Goal: Task Accomplishment & Management: Manage account settings

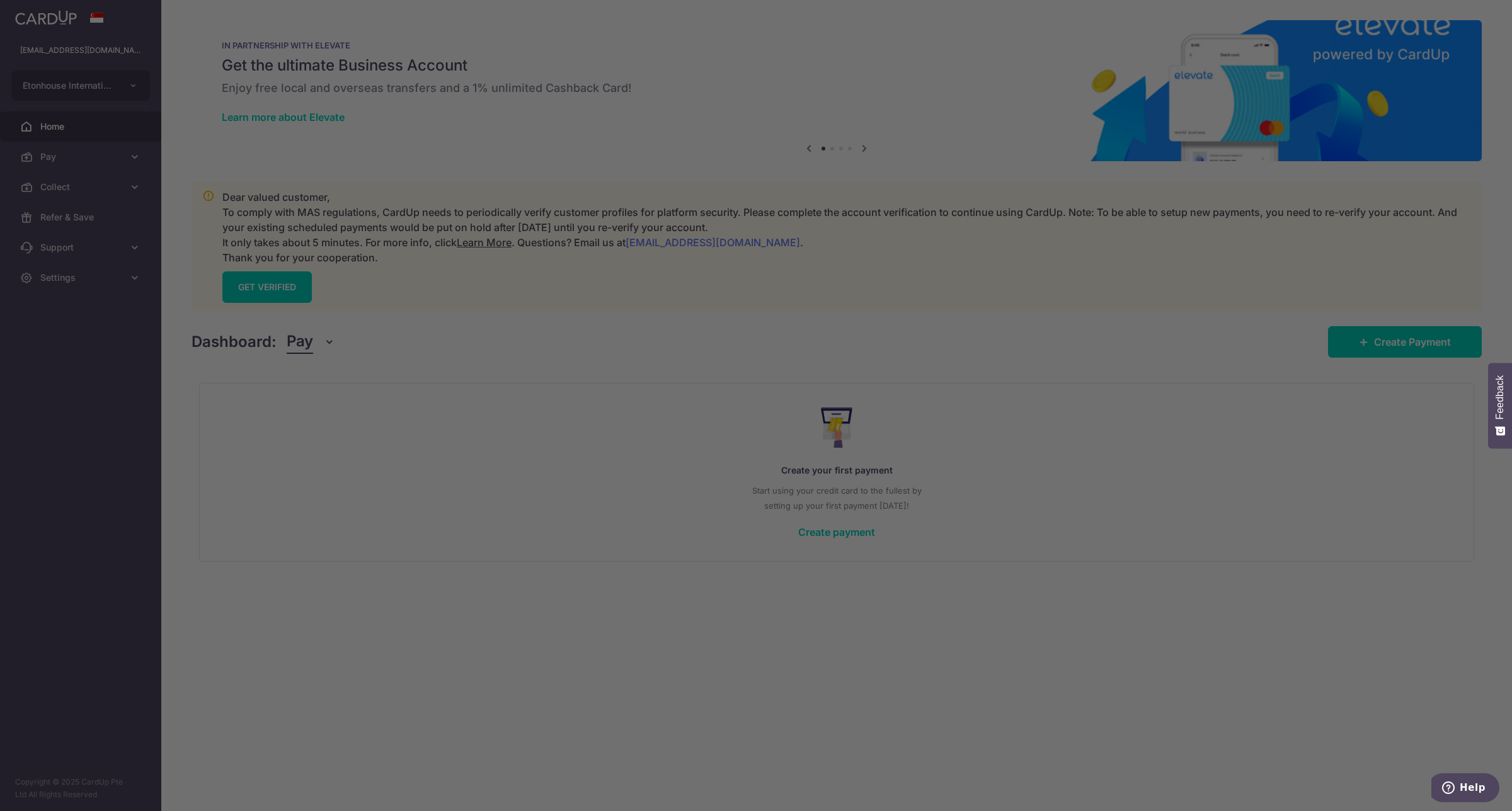
click at [365, 570] on div at bounding box center [764, 410] width 1527 height 820
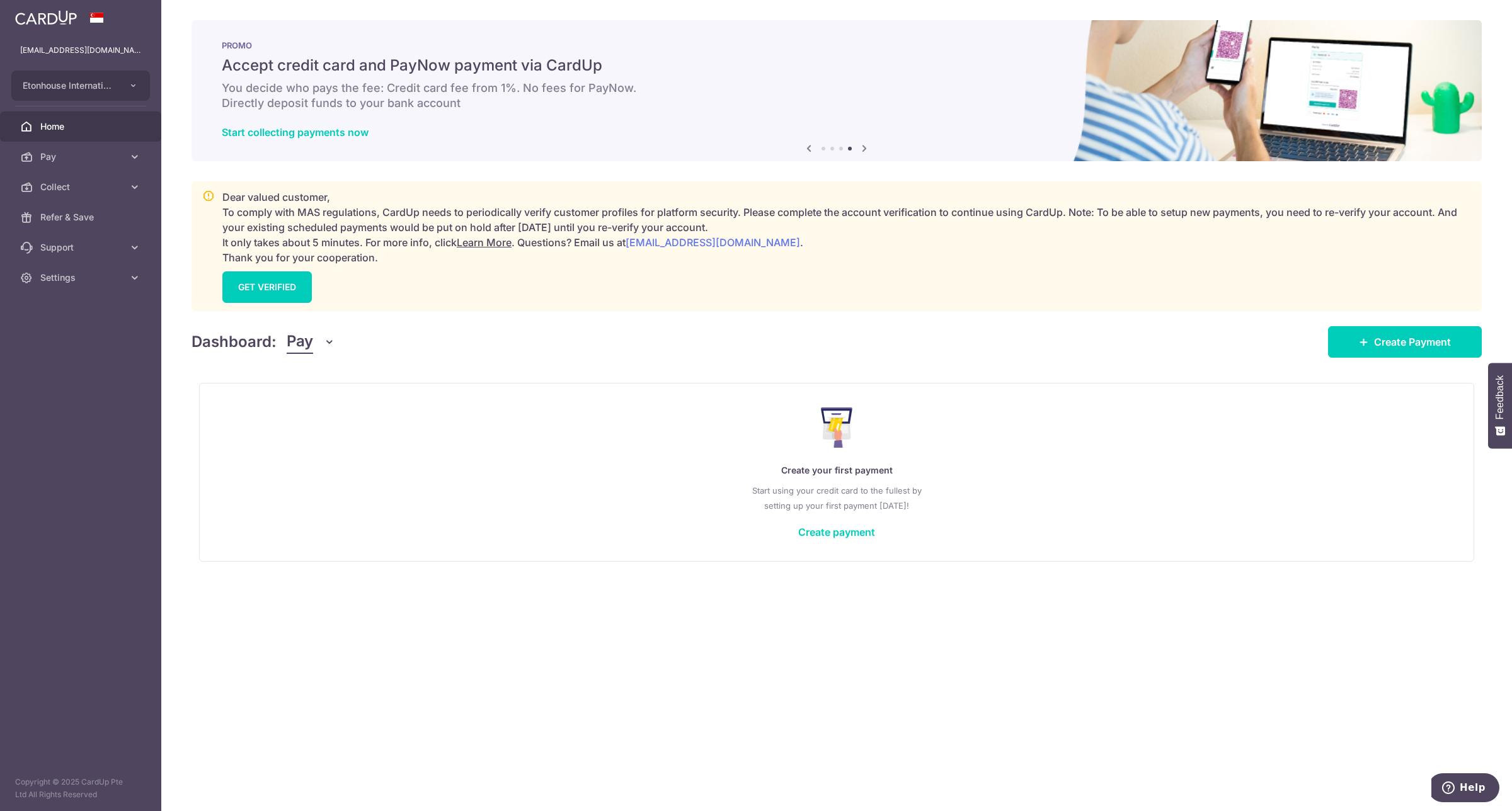
click at [300, 347] on span "Pay" at bounding box center [300, 342] width 26 height 24
